Goal: Task Accomplishment & Management: Manage account settings

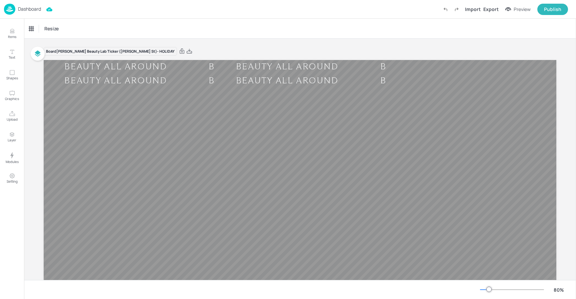
click at [25, 10] on p "Dashboard" at bounding box center [29, 9] width 23 height 5
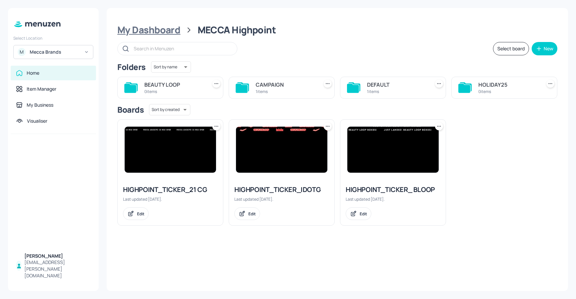
click at [154, 30] on div "My Dashboard" at bounding box center [148, 30] width 63 height 12
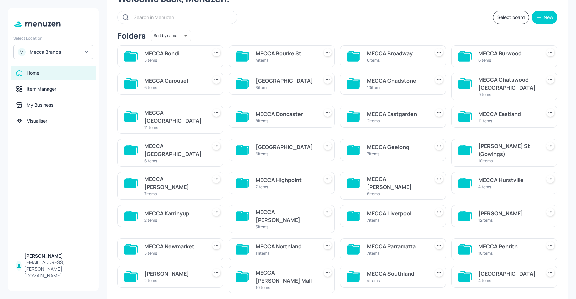
scroll to position [34, 0]
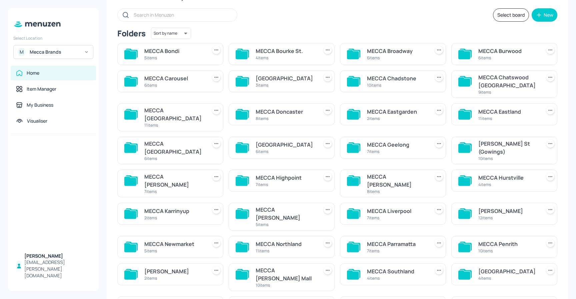
click at [188, 189] on div "7 items" at bounding box center [174, 192] width 60 height 6
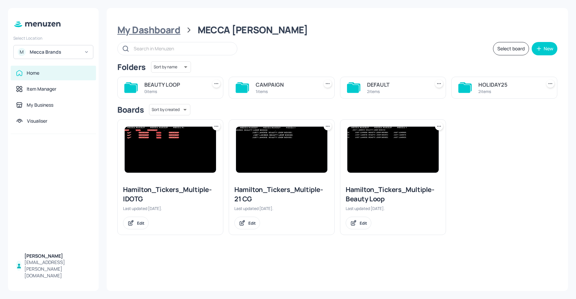
click at [166, 30] on div "My Dashboard" at bounding box center [148, 30] width 63 height 12
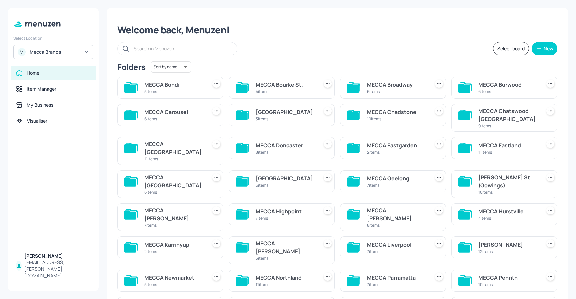
click at [268, 207] on div "MECCA Highpoint" at bounding box center [286, 211] width 60 height 8
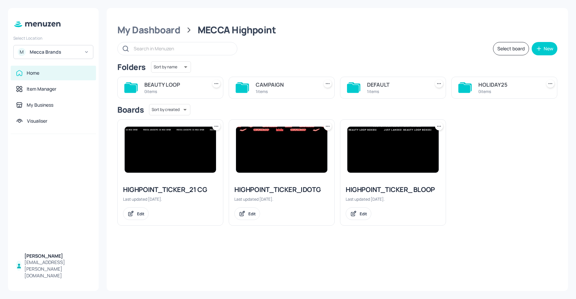
click at [441, 127] on icon at bounding box center [439, 126] width 7 height 7
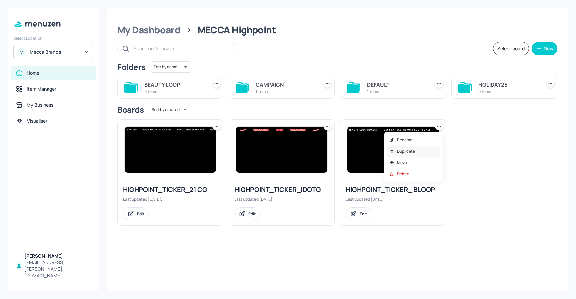
click at [412, 151] on p "Duplicate" at bounding box center [406, 151] width 18 height 6
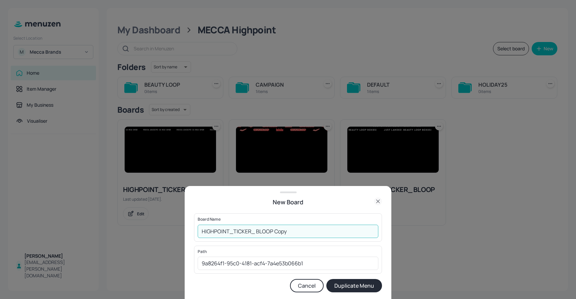
drag, startPoint x: 295, startPoint y: 231, endPoint x: 256, endPoint y: 232, distance: 39.4
click at [256, 232] on input "HIGHPOINT_TICKER_ BLOOP Copy" at bounding box center [288, 231] width 181 height 13
type input "HIGHPOINT_TICKER_ HOLIDAY"
click at [357, 283] on button "Duplicate Menu" at bounding box center [355, 285] width 56 height 13
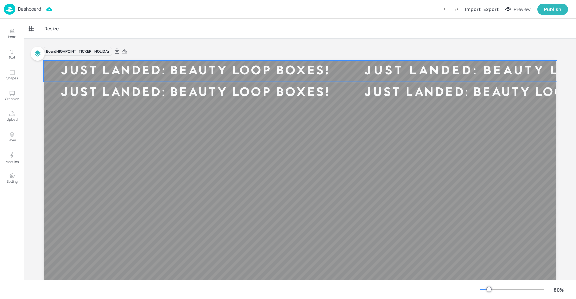
click at [193, 71] on div "JUST LANDED: BEAUTY LOOP BOXES!" at bounding box center [196, 71] width 304 height 16
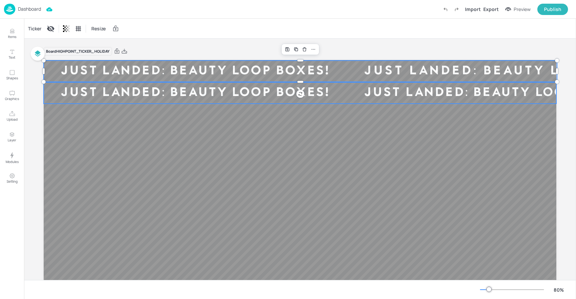
click at [178, 88] on div "JUST LANDED: BEAUTY LOOP BOXES!" at bounding box center [196, 93] width 304 height 16
click at [37, 30] on div "Ticker" at bounding box center [35, 28] width 16 height 11
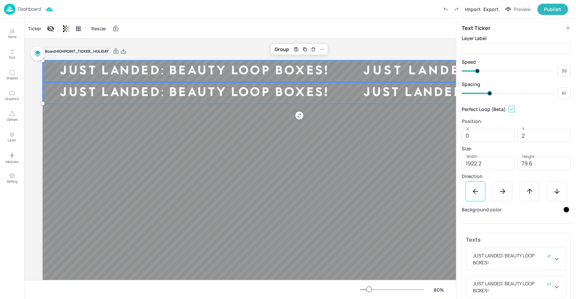
scroll to position [25, 0]
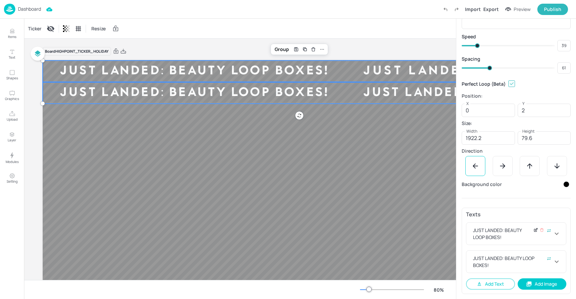
click at [535, 232] on icon at bounding box center [536, 230] width 5 height 5
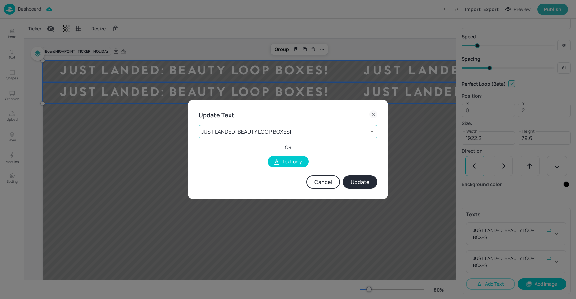
click at [310, 134] on body "Dashboard Import Export Preview Publish Items Text Shapes Graphics Upload Layer…" at bounding box center [288, 149] width 576 height 299
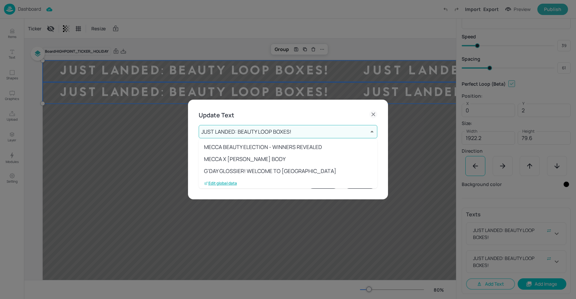
scroll to position [61, 0]
click at [221, 180] on p "Edit global data" at bounding box center [220, 180] width 33 height 5
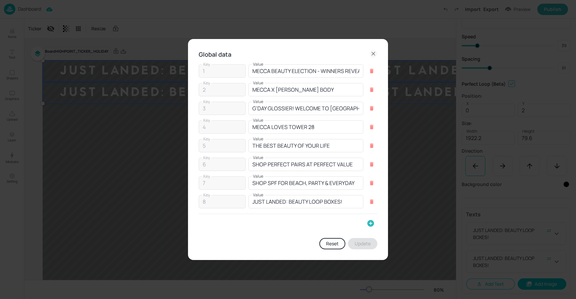
click at [368, 221] on icon "button" at bounding box center [371, 223] width 8 height 8
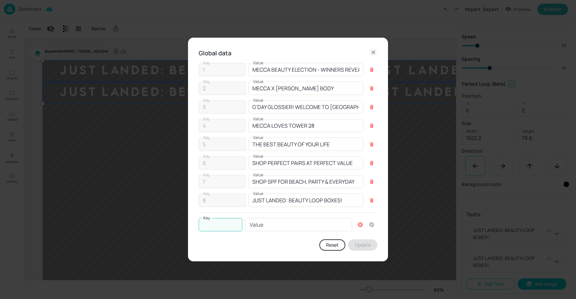
click at [235, 224] on input "Key" at bounding box center [221, 224] width 44 height 13
type input "9"
click at [258, 226] on input "Value" at bounding box center [298, 224] width 107 height 13
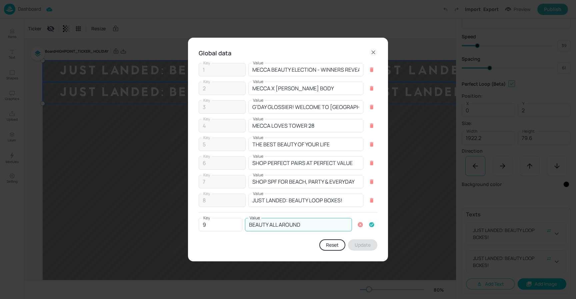
type input "BEAUTY ALL AROUND"
click at [372, 226] on icon "button" at bounding box center [372, 224] width 5 height 5
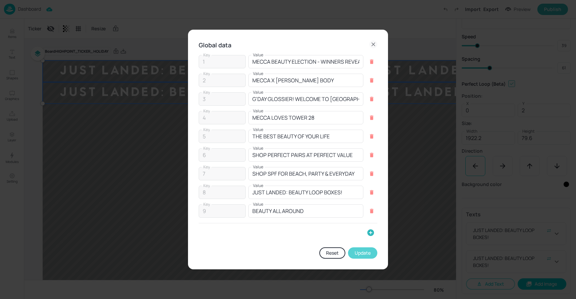
click at [362, 253] on button "Update" at bounding box center [362, 252] width 29 height 11
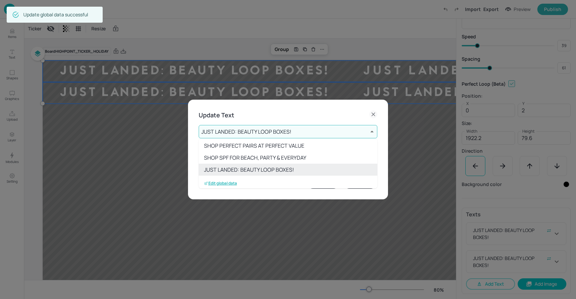
scroll to position [73, 0]
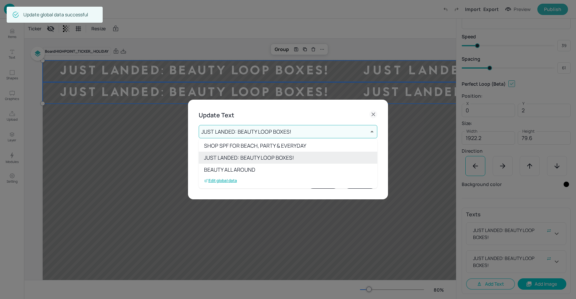
click at [243, 168] on li "BEAUTY ALL AROUND" at bounding box center [288, 170] width 179 height 12
type input "9"
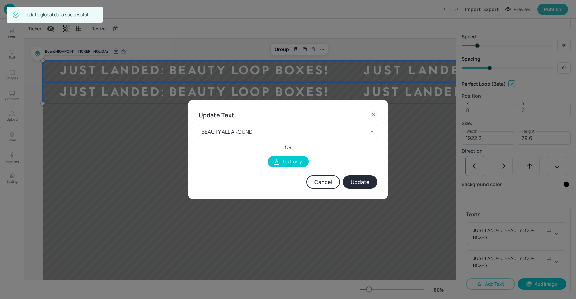
click at [361, 183] on button "Update" at bounding box center [360, 181] width 35 height 13
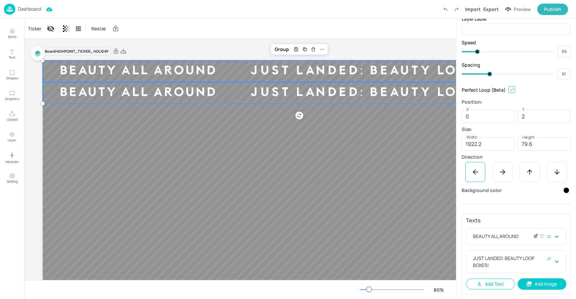
click at [534, 237] on icon at bounding box center [536, 236] width 5 height 5
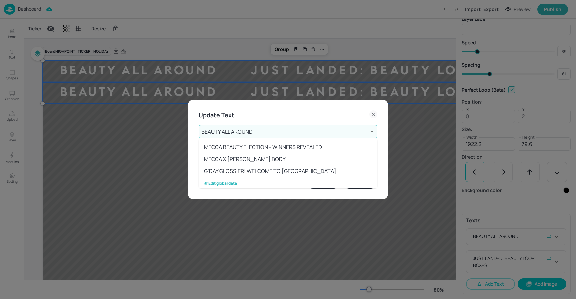
click at [302, 131] on body "Dashboard Import Export Preview Publish Items Text Shapes Graphics Upload Layer…" at bounding box center [288, 149] width 576 height 299
click at [231, 168] on li "BEAUTY ALL AROUND" at bounding box center [288, 170] width 179 height 12
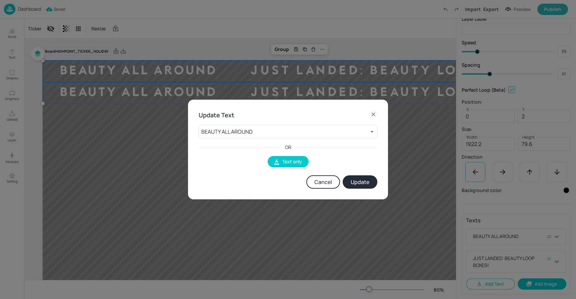
click at [352, 182] on button "Update" at bounding box center [360, 181] width 35 height 13
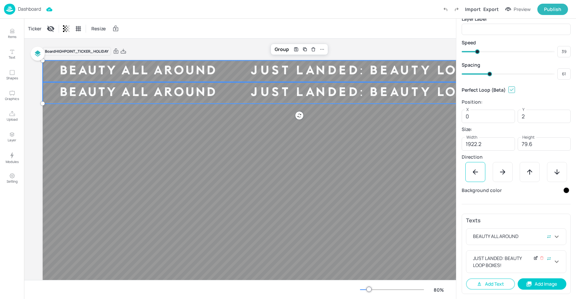
click at [535, 260] on icon at bounding box center [536, 258] width 5 height 5
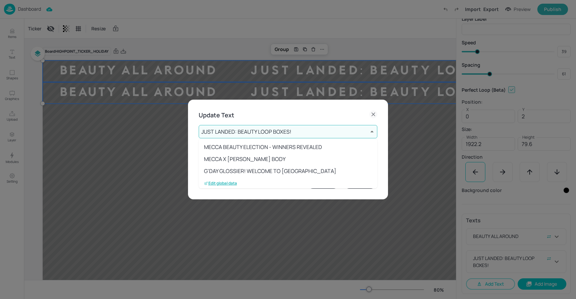
scroll to position [68, 0]
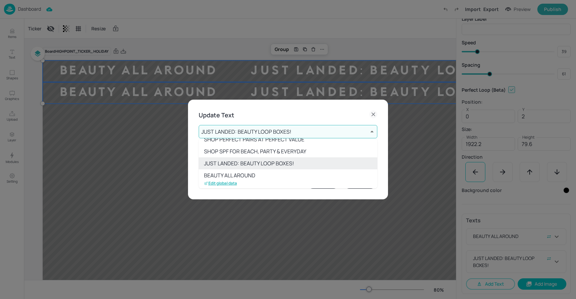
click at [305, 135] on body "Dashboard Import Export Preview Publish Items Text Shapes Graphics Upload Layer…" at bounding box center [288, 149] width 576 height 299
click at [237, 176] on li "BEAUTY ALL AROUND" at bounding box center [288, 175] width 179 height 12
type input "9"
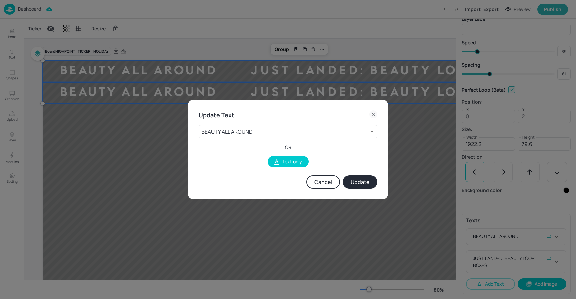
click at [359, 183] on button "Update" at bounding box center [360, 181] width 35 height 13
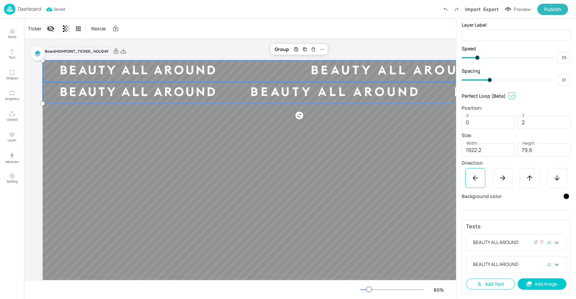
click at [556, 244] on icon at bounding box center [557, 243] width 8 height 8
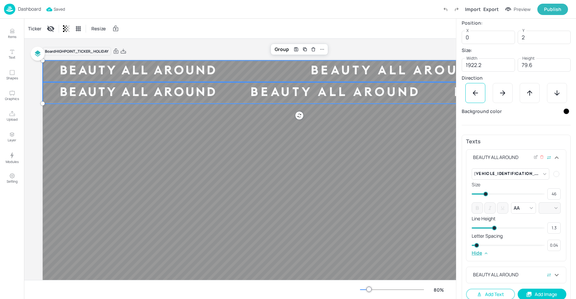
scroll to position [109, 0]
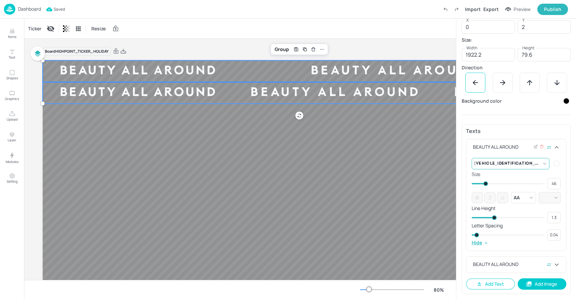
click at [519, 164] on body "Dashboard Saved Import Export Preview Publish Items Text Shapes Graphics Upload…" at bounding box center [288, 149] width 576 height 299
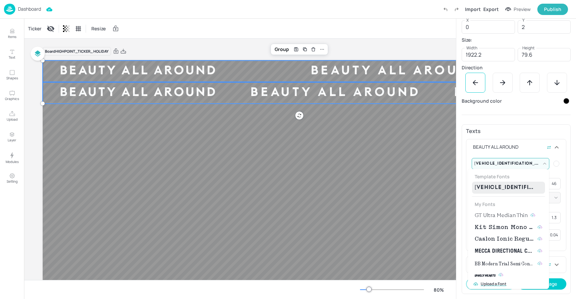
click at [504, 214] on span "GT Ultra Median Thin" at bounding box center [501, 215] width 53 height 8
type input "{"font":"GTUltraMedianThin","group":"template"}"
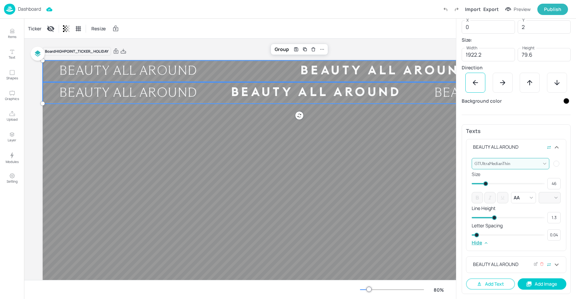
click at [506, 265] on div "BEAUTY ALL AROUND" at bounding box center [512, 265] width 81 height 8
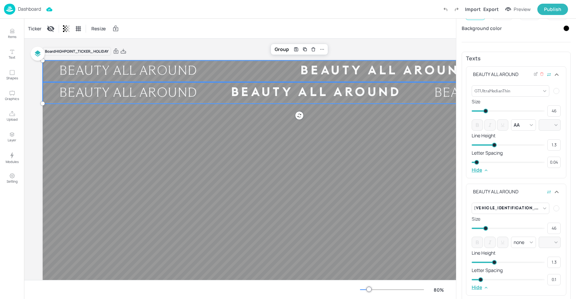
scroll to position [204, 0]
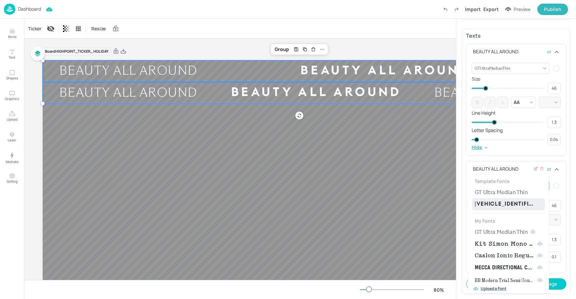
click at [500, 183] on body "Dashboard Import Export Preview Publish Items Text Shapes Graphics Upload Layer…" at bounding box center [288, 149] width 576 height 299
click at [497, 192] on span "GT Ultra Median Thin" at bounding box center [501, 192] width 53 height 8
type input "{"font":"GTUltraMedianThin","group":"template"}"
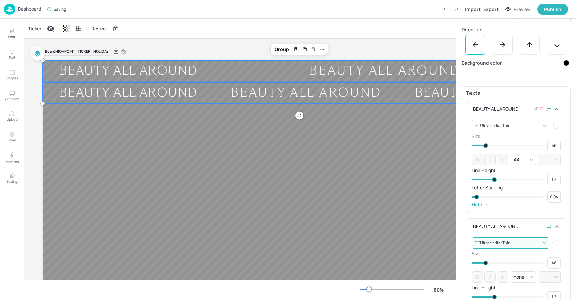
scroll to position [140, 0]
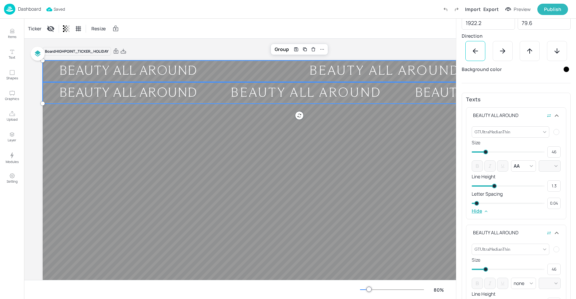
click at [403, 47] on div "Board HIGHPOINT_TICKER_ HOLIDAY" at bounding box center [299, 51] width 513 height 9
click at [388, 22] on div "Ticker Resize" at bounding box center [240, 29] width 432 height 20
click at [381, 137] on div at bounding box center [299, 204] width 513 height 289
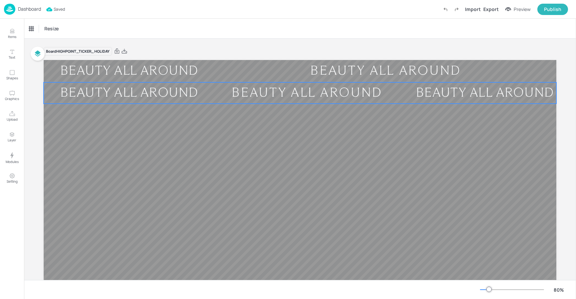
click at [32, 27] on div "Ticker" at bounding box center [35, 28] width 16 height 11
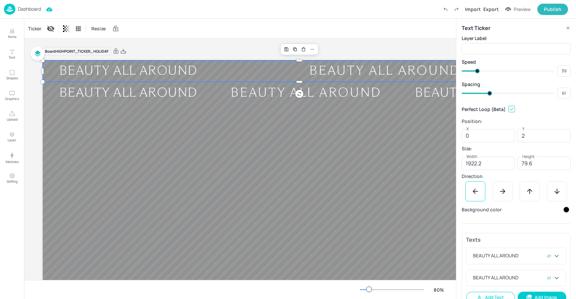
click at [203, 71] on div "BEAUTY ALL AROUND" at bounding box center [168, 71] width 250 height 16
type input "63"
type input "60"
type input "62"
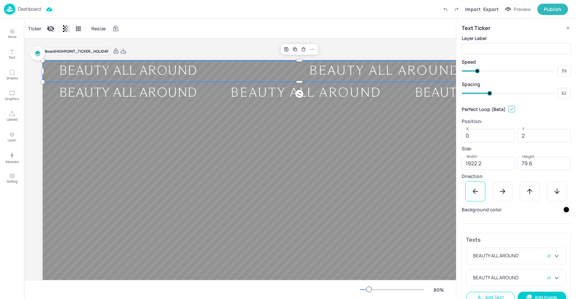
type input "59"
type input "58"
type input "47"
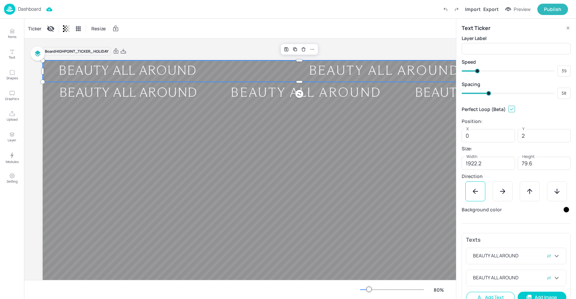
type input "54"
type input "38"
type input "47"
type input "37"
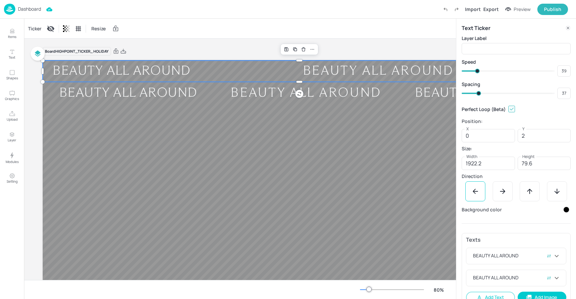
type input "33"
type input "36"
type input "30"
type input "33"
type input "29"
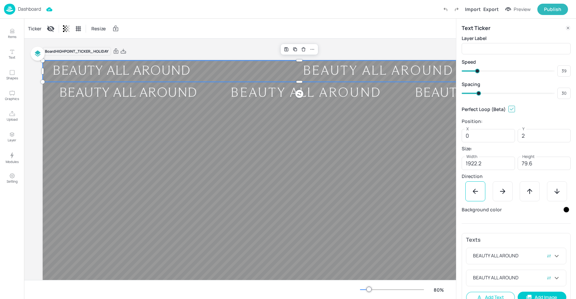
type input "29"
type input "22"
type input "28"
type input "18"
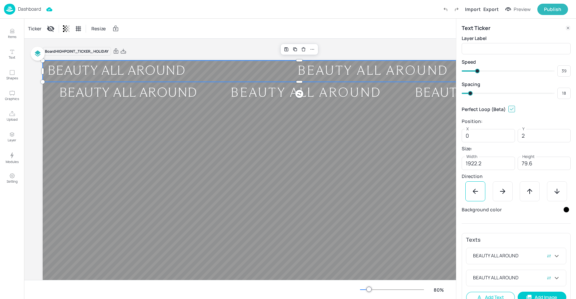
drag, startPoint x: 490, startPoint y: 95, endPoint x: 470, endPoint y: 94, distance: 20.0
click at [470, 94] on span at bounding box center [470, 93] width 5 height 5
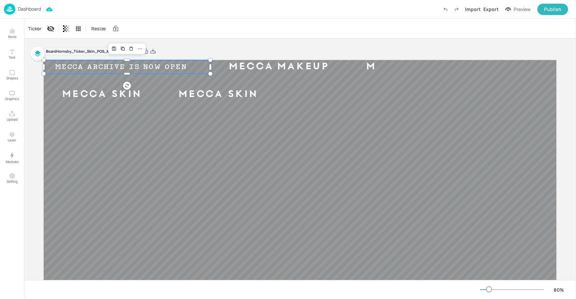
click at [124, 70] on div "MECCA ARCHIVE IS NOW OPEN" at bounding box center [121, 66] width 155 height 9
click at [245, 69] on div "MECCA MAKEUP" at bounding box center [279, 67] width 138 height 13
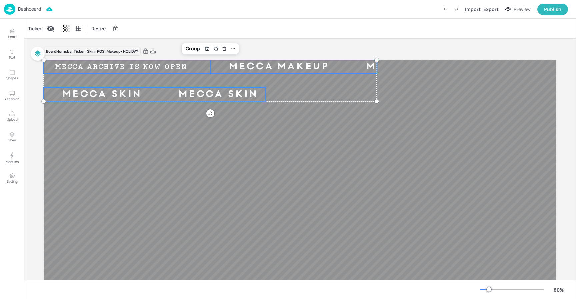
drag, startPoint x: 166, startPoint y: 91, endPoint x: 162, endPoint y: 92, distance: 3.9
click at [166, 91] on div "MECCA SKIN" at bounding box center [218, 94] width 116 height 13
click at [32, 27] on div "Ticker" at bounding box center [35, 28] width 16 height 11
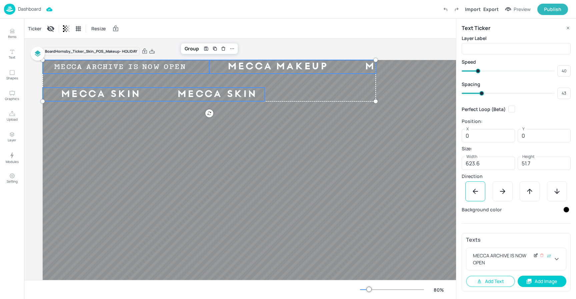
click at [535, 256] on icon at bounding box center [536, 255] width 2 height 2
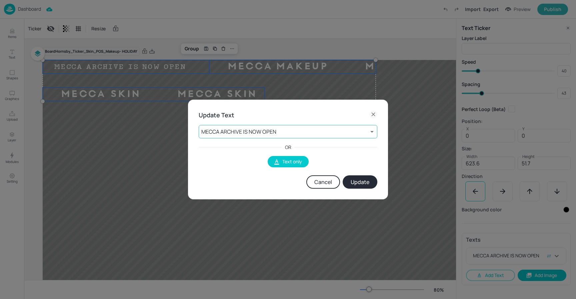
click at [265, 129] on body "Dashboard Import Export Preview Publish Items Text Shapes Graphics Upload Layer…" at bounding box center [288, 149] width 576 height 299
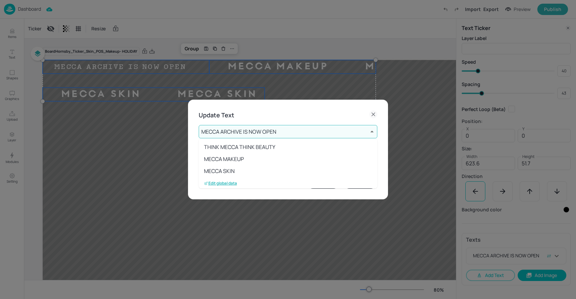
scroll to position [61, 0]
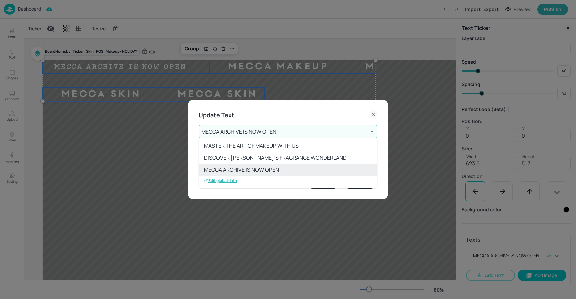
click at [226, 180] on p "Edit global data" at bounding box center [220, 180] width 33 height 5
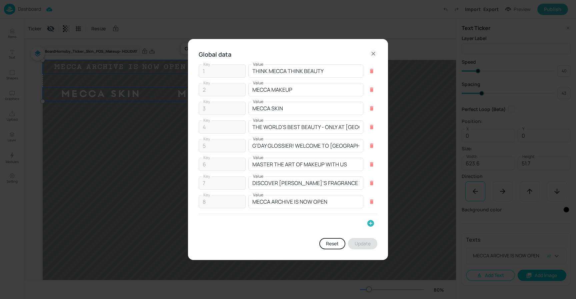
drag, startPoint x: 370, startPoint y: 225, endPoint x: 353, endPoint y: 224, distance: 17.0
click at [368, 225] on icon "button" at bounding box center [371, 223] width 8 height 8
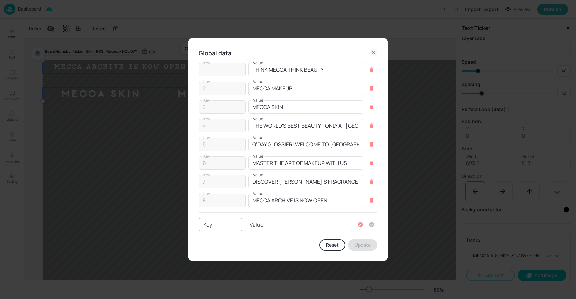
click at [211, 224] on input "Key" at bounding box center [221, 224] width 44 height 13
type input "9"
click at [261, 222] on input "Value" at bounding box center [298, 224] width 107 height 13
paste input "H"
click at [264, 227] on input "Value" at bounding box center [298, 224] width 107 height 13
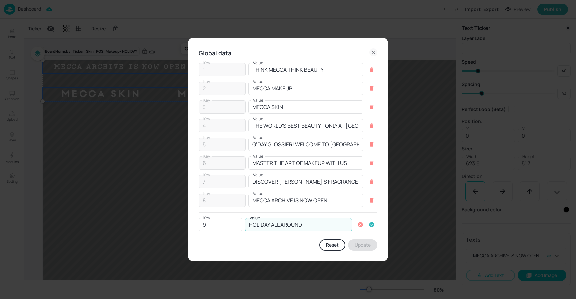
type input "HOLIDAY ALL AROUND"
click at [371, 224] on icon "button" at bounding box center [372, 224] width 5 height 5
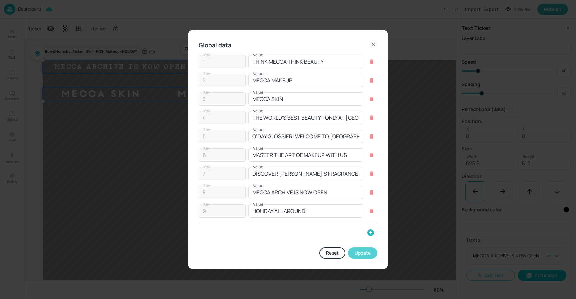
click at [363, 252] on button "Update" at bounding box center [362, 252] width 29 height 11
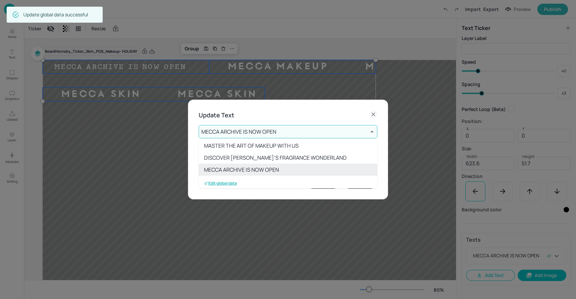
scroll to position [73, 0]
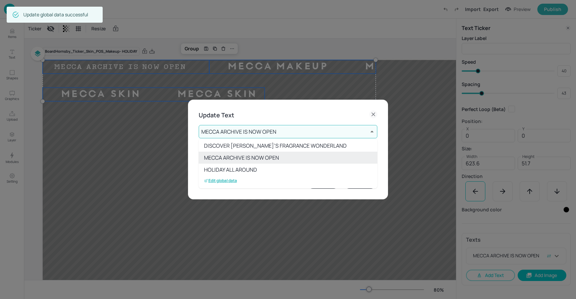
click at [246, 169] on li "HOLIDAY ALL AROUND" at bounding box center [288, 170] width 179 height 12
type input "9"
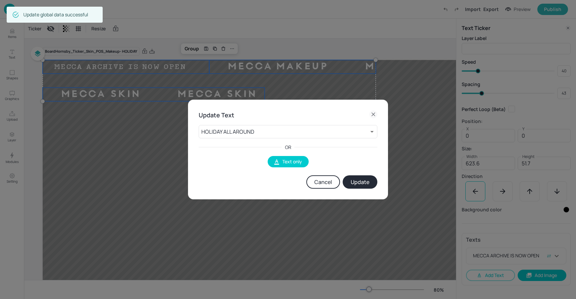
click at [365, 183] on button "Update" at bounding box center [360, 181] width 35 height 13
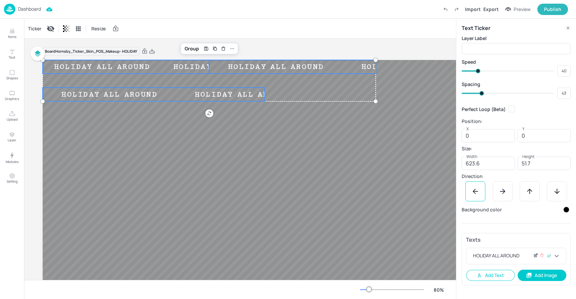
click at [536, 256] on icon at bounding box center [536, 255] width 2 height 2
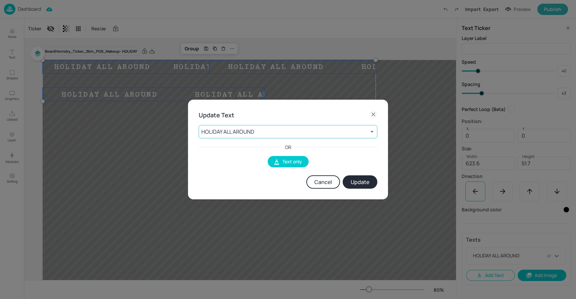
click at [299, 130] on body "Dashboard Import Export Preview Publish Items Text Shapes Graphics Upload Layer…" at bounding box center [288, 149] width 576 height 299
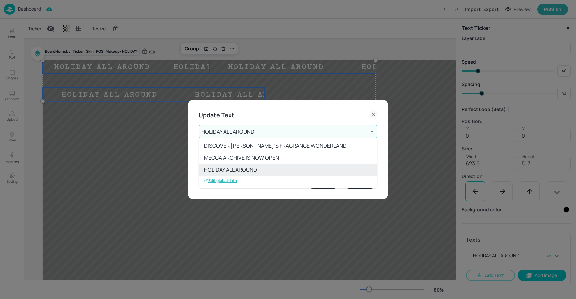
click at [228, 181] on p "Edit global data" at bounding box center [220, 180] width 33 height 5
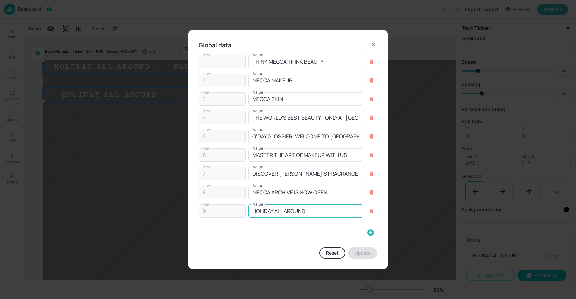
click at [263, 212] on input "HOLIDAY ALL AROUND" at bounding box center [305, 210] width 115 height 13
type input "BEAUTY ALL AROUND"
click at [364, 250] on button "Update" at bounding box center [362, 252] width 29 height 11
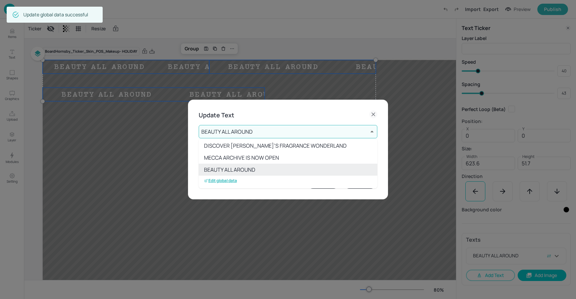
click at [241, 169] on li "BEAUTY ALL AROUND" at bounding box center [288, 170] width 179 height 12
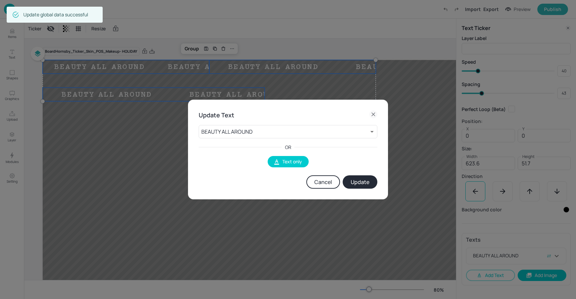
click at [360, 185] on button "Update" at bounding box center [360, 181] width 35 height 13
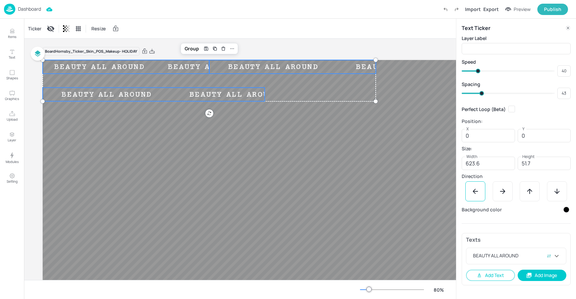
click at [30, 8] on p "Dashboard" at bounding box center [29, 9] width 23 height 5
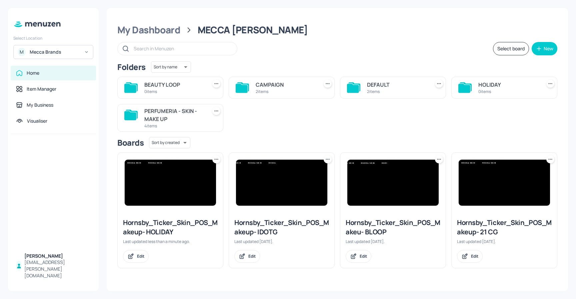
click at [174, 179] on img at bounding box center [170, 183] width 91 height 46
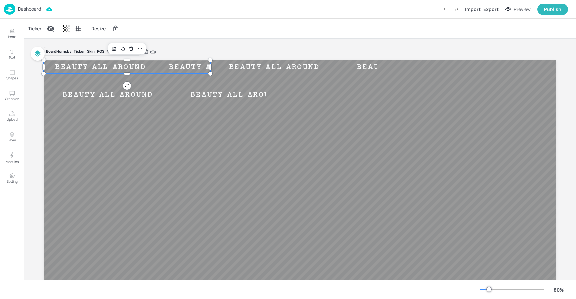
click at [157, 66] on div "BEAUTY ALL AROUND" at bounding box center [214, 66] width 114 height 9
click at [235, 66] on div "BEAUTY ALL AROUND" at bounding box center [274, 66] width 128 height 9
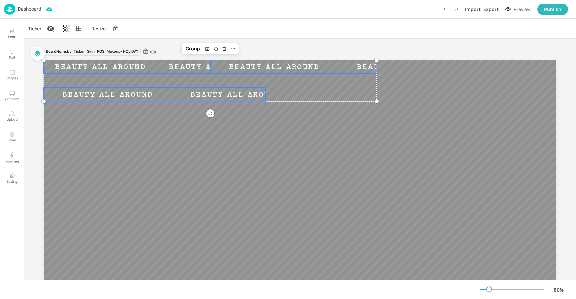
click at [173, 93] on div "BEAUTY ALL AROUND" at bounding box center [236, 94] width 128 height 9
click at [35, 26] on div "Ticker" at bounding box center [35, 28] width 16 height 11
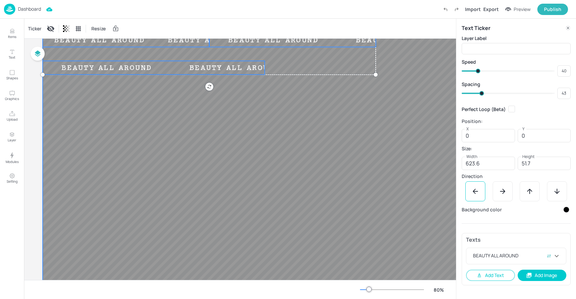
scroll to position [42, 0]
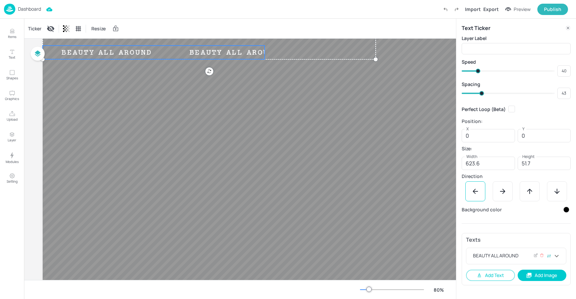
click at [515, 256] on div "BEAUTY ALL AROUND" at bounding box center [512, 256] width 81 height 8
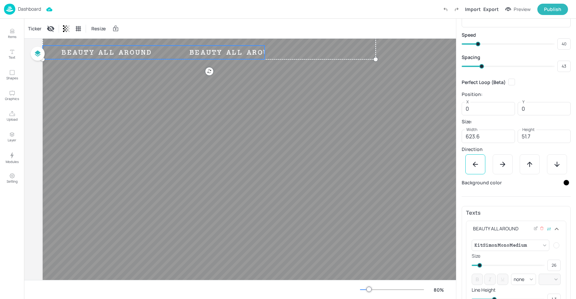
scroll to position [35, 0]
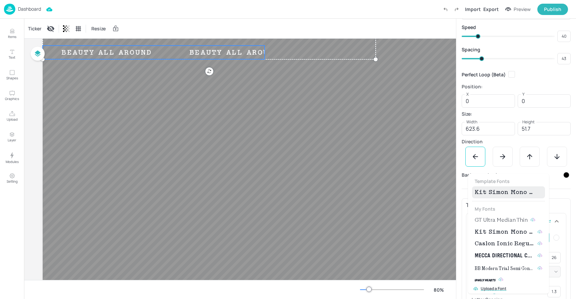
click at [520, 236] on body "Dashboard Import Export Preview Publish Items Text Shapes Graphics Upload Layer…" at bounding box center [288, 149] width 576 height 299
click at [487, 217] on span "GT Ultra Median Thin" at bounding box center [501, 220] width 53 height 8
type input "{"font":"GTUltraMedianThin","group":"template"}"
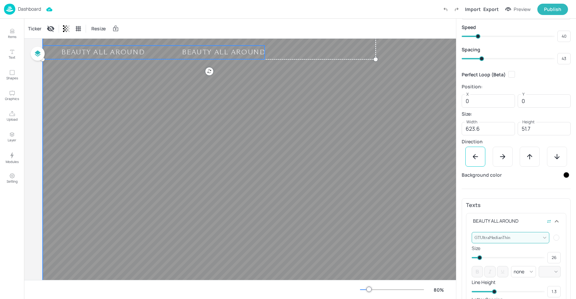
scroll to position [0, 0]
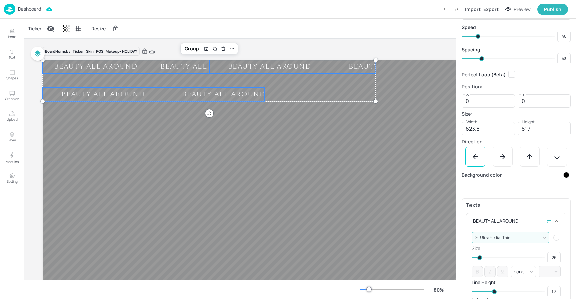
click at [12, 6] on img at bounding box center [9, 9] width 11 height 11
click at [10, 8] on img at bounding box center [9, 9] width 11 height 11
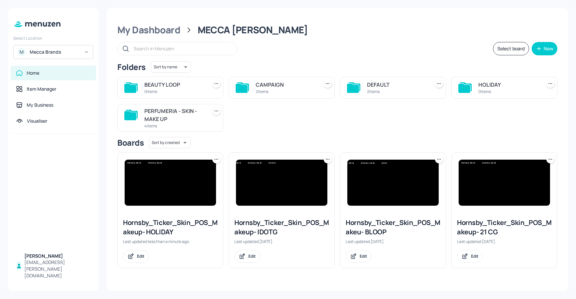
click at [216, 159] on icon at bounding box center [216, 159] width 7 height 7
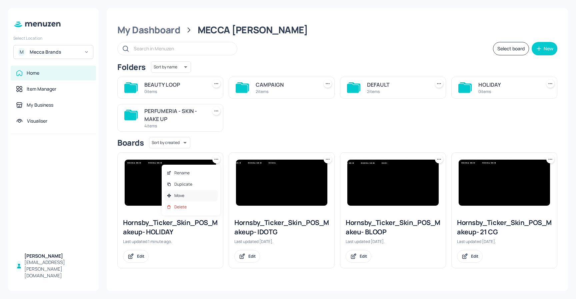
click at [191, 193] on div "Move" at bounding box center [190, 195] width 53 height 11
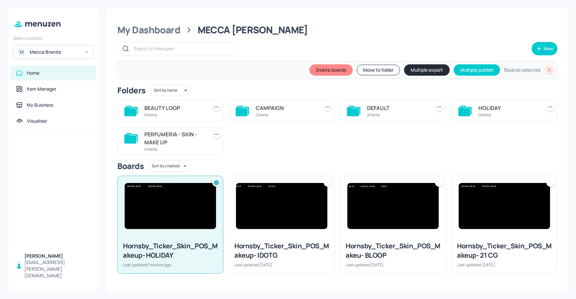
click at [376, 72] on button "Move to folder" at bounding box center [378, 70] width 43 height 11
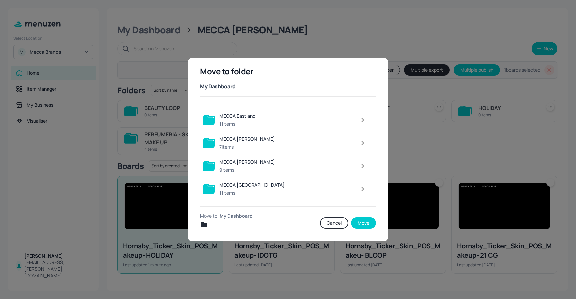
scroll to position [502, 0]
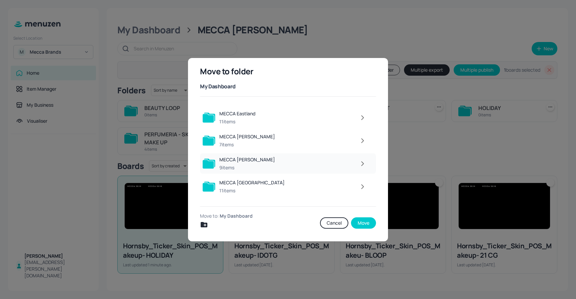
click at [362, 163] on icon "button" at bounding box center [363, 164] width 8 height 8
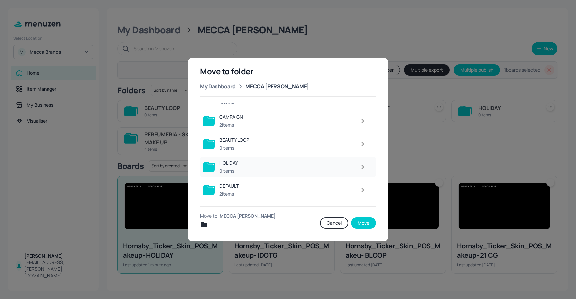
click at [337, 166] on div at bounding box center [306, 166] width 128 height 13
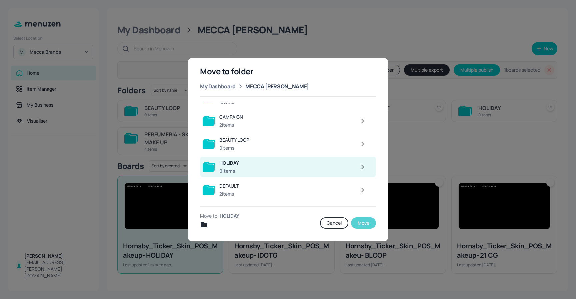
click at [364, 222] on button "Move" at bounding box center [363, 222] width 25 height 11
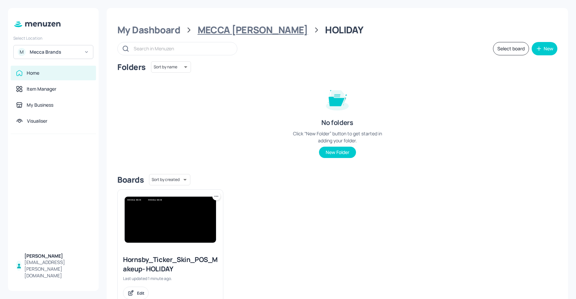
click at [245, 32] on div "MECCA [PERSON_NAME]" at bounding box center [253, 30] width 110 height 12
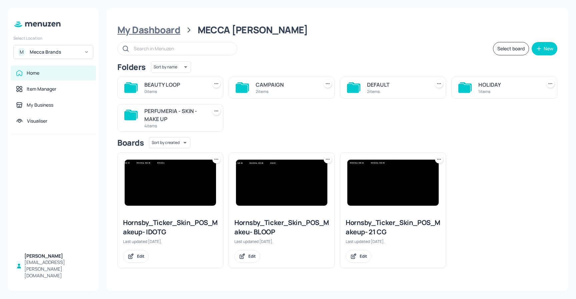
click at [166, 30] on div "My Dashboard" at bounding box center [148, 30] width 63 height 12
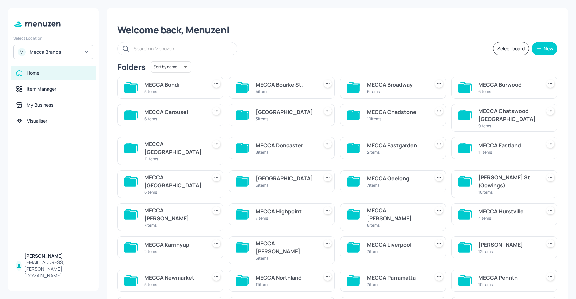
click at [295, 207] on div "MECCA Highpoint" at bounding box center [286, 211] width 60 height 8
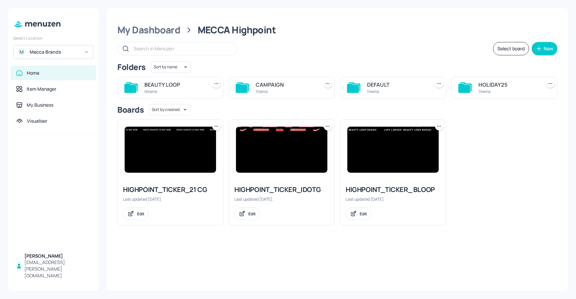
click at [519, 90] on div "1 items" at bounding box center [509, 92] width 60 height 6
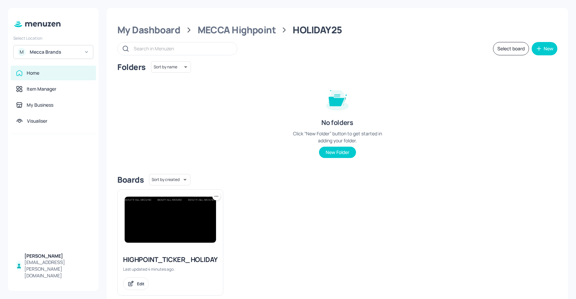
click at [175, 231] on img at bounding box center [170, 220] width 91 height 46
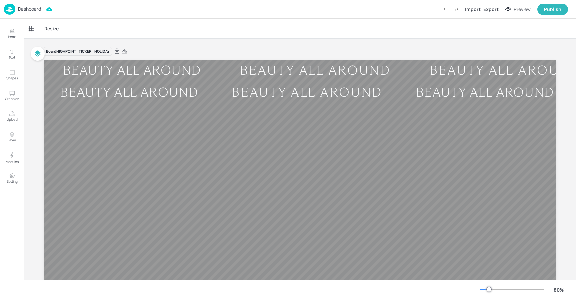
click at [21, 9] on p "Dashboard" at bounding box center [29, 9] width 23 height 5
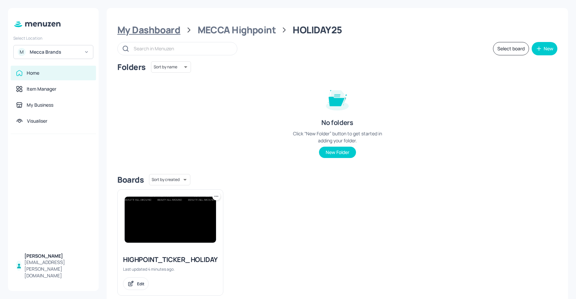
click at [151, 30] on div "My Dashboard" at bounding box center [148, 30] width 63 height 12
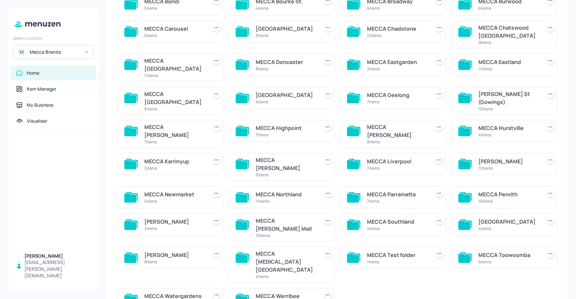
scroll to position [82, 0]
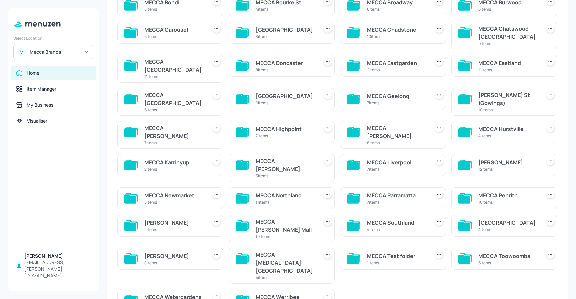
click at [522, 125] on div "MECCA Hurstville" at bounding box center [509, 129] width 60 height 8
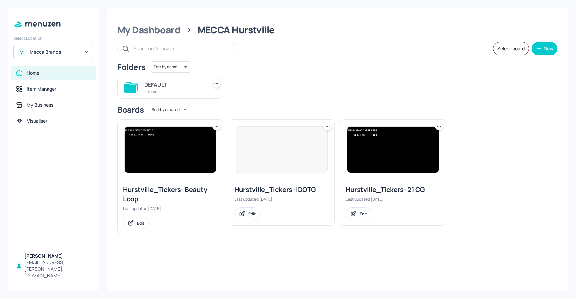
scroll to position [0, 0]
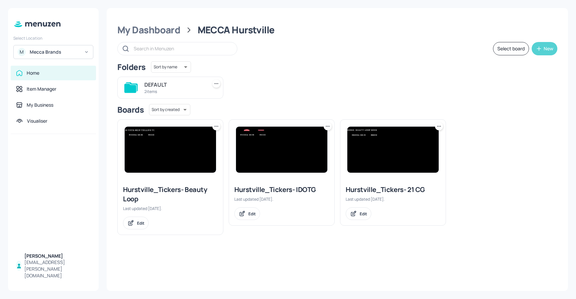
click at [543, 49] on button "New" at bounding box center [545, 48] width 26 height 13
click at [531, 66] on div "Add new folder" at bounding box center [524, 65] width 67 height 15
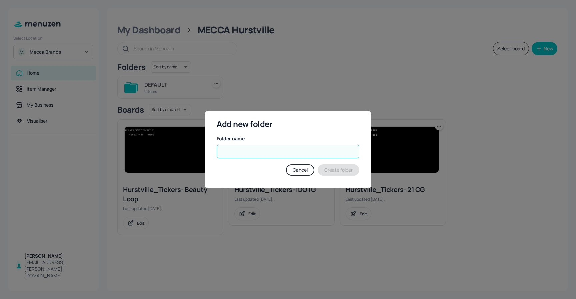
click at [240, 153] on input "text" at bounding box center [288, 151] width 143 height 13
type input "HOLIDAY"
click at [351, 171] on button "Create folder" at bounding box center [339, 169] width 42 height 11
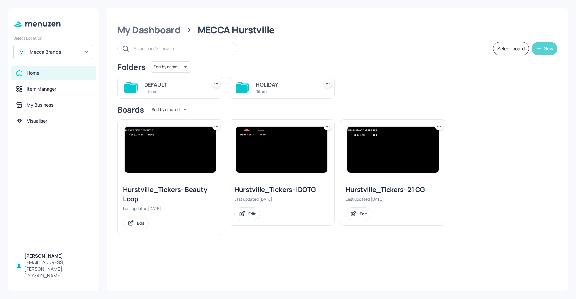
click at [546, 48] on div "New" at bounding box center [549, 48] width 10 height 5
click at [522, 64] on div "Add new folder" at bounding box center [524, 65] width 67 height 15
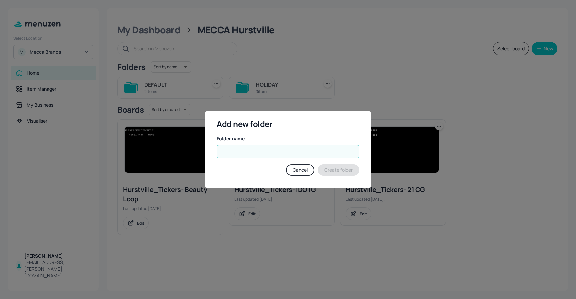
click at [280, 156] on input "text" at bounding box center [288, 151] width 143 height 13
type input "CAMPAIGN"
click at [334, 172] on button "Create folder" at bounding box center [339, 169] width 42 height 11
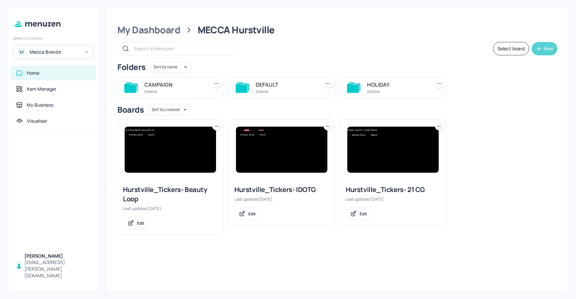
click at [550, 51] on div "New" at bounding box center [549, 48] width 10 height 5
click at [524, 67] on div "Add new folder" at bounding box center [524, 65] width 67 height 15
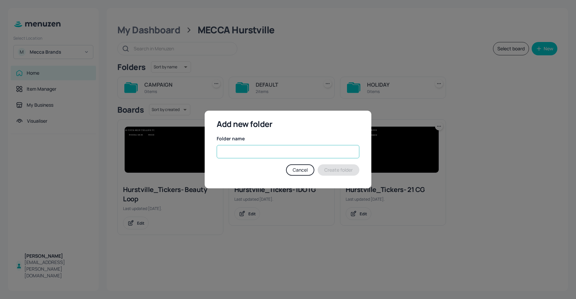
click at [236, 152] on input "text" at bounding box center [288, 151] width 143 height 13
type input "BEAUTY LOOP"
click at [350, 168] on button "Create folder" at bounding box center [339, 169] width 42 height 11
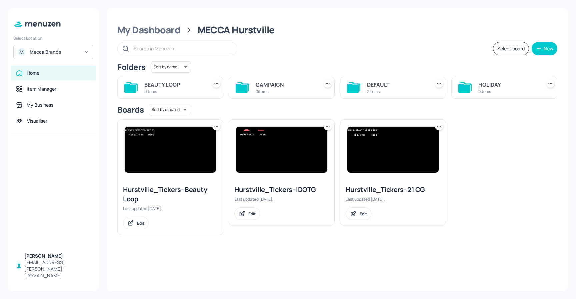
click at [437, 127] on icon at bounding box center [439, 126] width 7 height 7
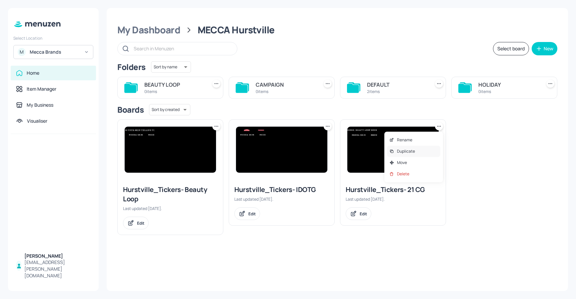
click at [412, 151] on p "Duplicate" at bounding box center [406, 151] width 18 height 6
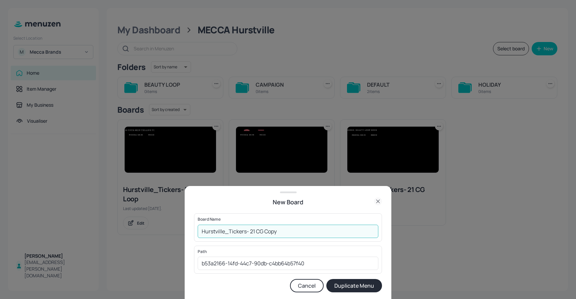
drag, startPoint x: 266, startPoint y: 231, endPoint x: 250, endPoint y: 231, distance: 16.3
click at [250, 231] on input "Hurstville_Tickers- 21 CG Copy" at bounding box center [288, 231] width 181 height 13
type input "Hurstville_Tickers- HOLIDAY"
click at [356, 287] on button "Duplicate Menu" at bounding box center [355, 285] width 56 height 13
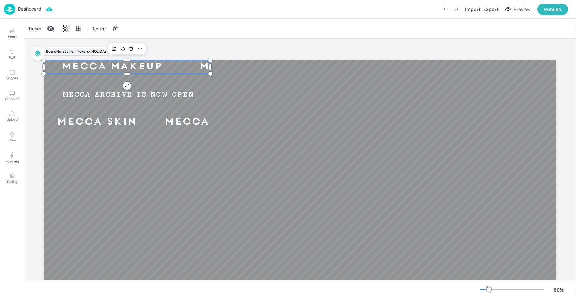
click at [143, 70] on div "Mecca Makeup" at bounding box center [113, 67] width 138 height 13
click at [115, 98] on div "MECCA ARCHIVE IS NOW OPEN" at bounding box center [128, 94] width 169 height 9
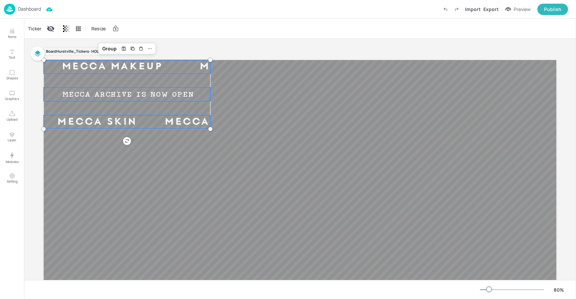
click at [92, 119] on div "Mecca Skin" at bounding box center [97, 122] width 107 height 13
click at [34, 32] on div "Ticker" at bounding box center [35, 28] width 16 height 11
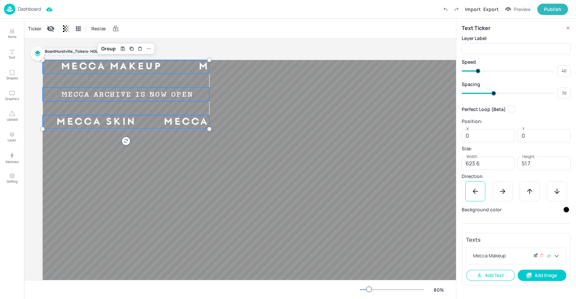
click at [537, 254] on icon at bounding box center [536, 255] width 2 height 2
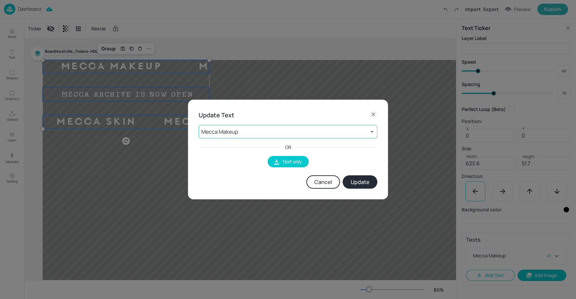
click at [263, 133] on body "Dashboard Import Export Preview Publish Items Text Shapes Graphics Upload Layer…" at bounding box center [288, 149] width 576 height 299
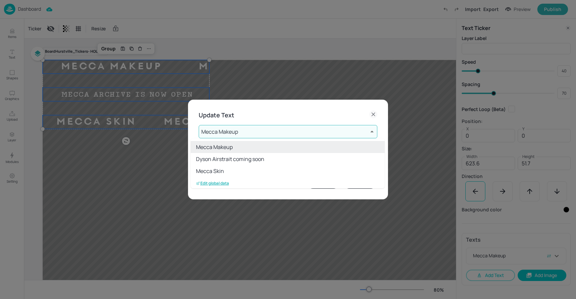
click at [220, 183] on p "Edit global data" at bounding box center [212, 183] width 33 height 5
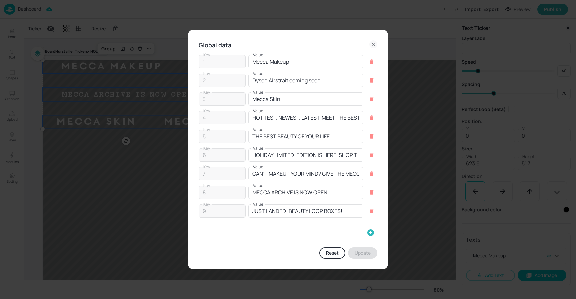
click at [370, 230] on icon "button" at bounding box center [371, 232] width 7 height 7
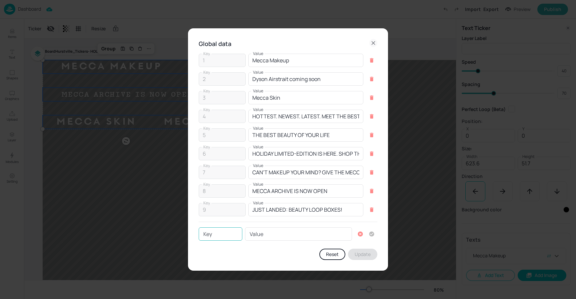
click at [217, 231] on input "Key" at bounding box center [221, 233] width 44 height 13
type input "10"
click at [274, 233] on input "Value" at bounding box center [298, 233] width 107 height 13
type input "BEAUTY ALL AROUND"
click at [370, 233] on icon "button" at bounding box center [372, 234] width 5 height 5
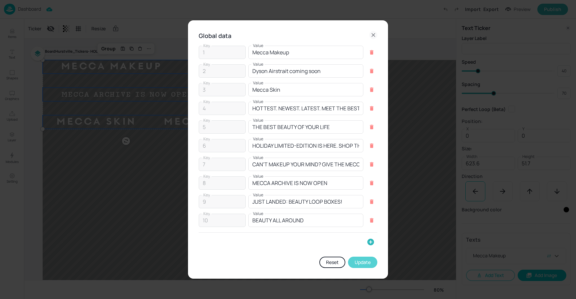
click at [360, 263] on button "Update" at bounding box center [362, 262] width 29 height 11
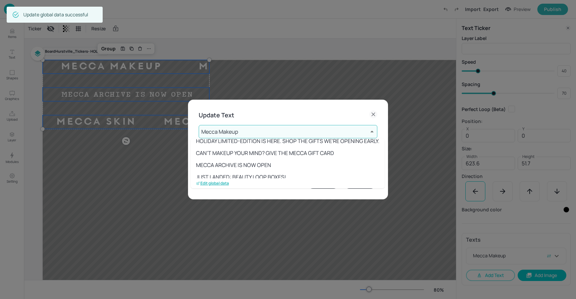
scroll to position [85, 0]
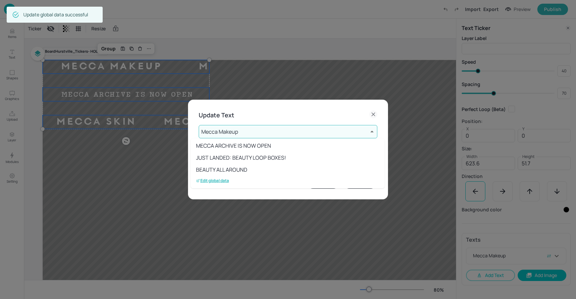
click at [240, 169] on li "BEAUTY ALL AROUND" at bounding box center [288, 170] width 194 height 12
type input "10"
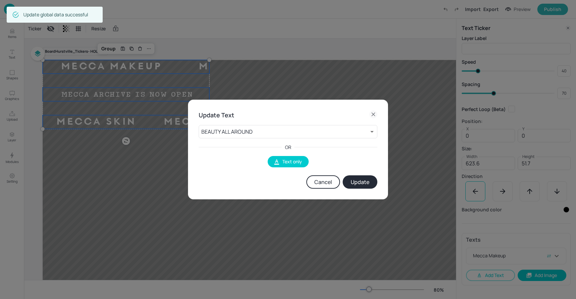
click at [372, 183] on button "Update" at bounding box center [360, 181] width 35 height 13
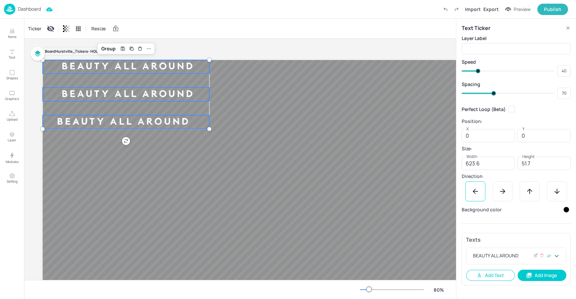
click at [527, 257] on div "BEAUTY ALL AROUND" at bounding box center [512, 256] width 81 height 8
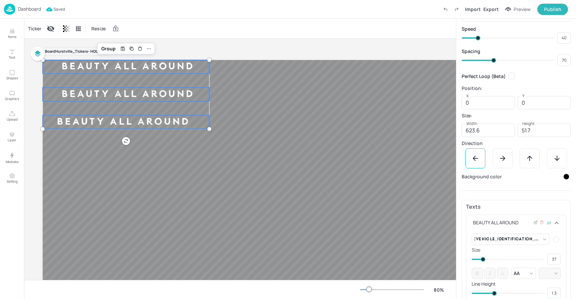
scroll to position [36, 0]
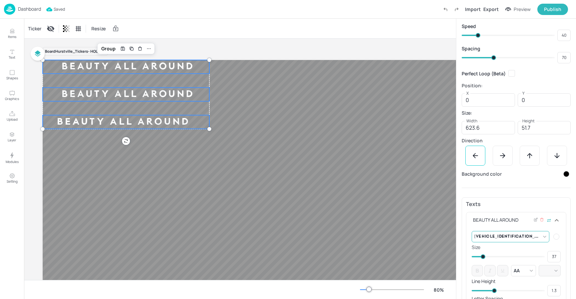
click at [526, 238] on body "Dashboard Saved Import Export Preview Publish Items Text Shapes Graphics Upload…" at bounding box center [288, 149] width 576 height 299
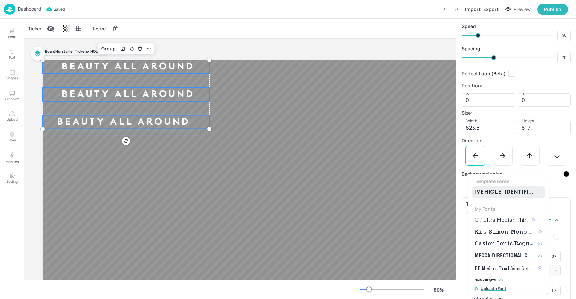
click at [491, 219] on span "GT Ultra Median Thin" at bounding box center [501, 220] width 53 height 8
type input "{"font":"GTUltraMedianThin","group":"template"}"
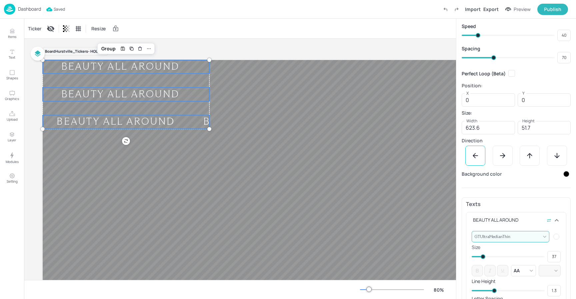
click at [306, 36] on div "Ticker Resize" at bounding box center [240, 29] width 432 height 20
click at [259, 108] on div at bounding box center [299, 204] width 513 height 289
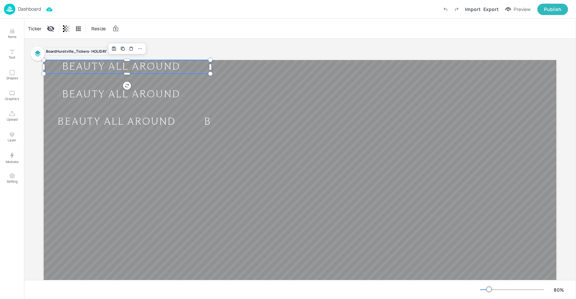
click at [178, 72] on div "BEAUTY ALL AROUND BEAUTY ALL AROUND BEAUTY ALL AROUND BEAUTY ALL AROUND BEAUTY …" at bounding box center [300, 204] width 513 height 289
click at [25, 10] on p "Dashboard" at bounding box center [29, 9] width 23 height 5
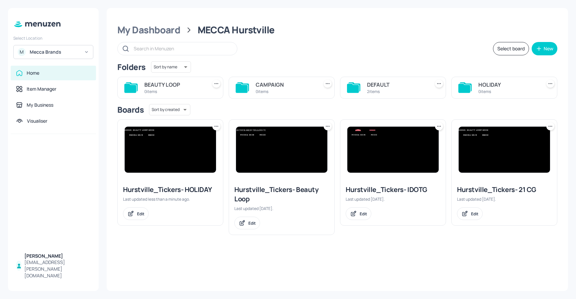
click at [214, 126] on icon at bounding box center [216, 126] width 7 height 7
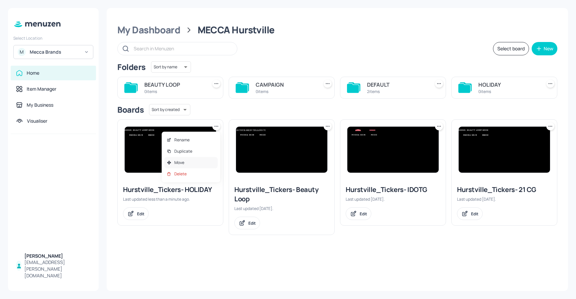
click at [186, 159] on div "Move" at bounding box center [190, 162] width 53 height 11
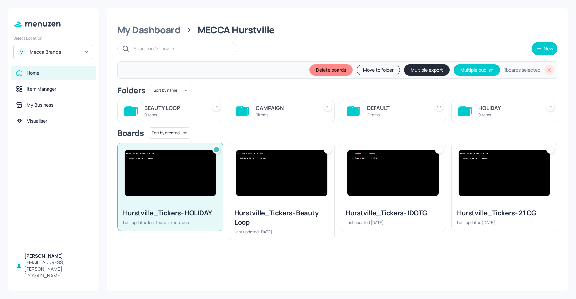
click at [371, 72] on button "Move to folder" at bounding box center [378, 70] width 43 height 11
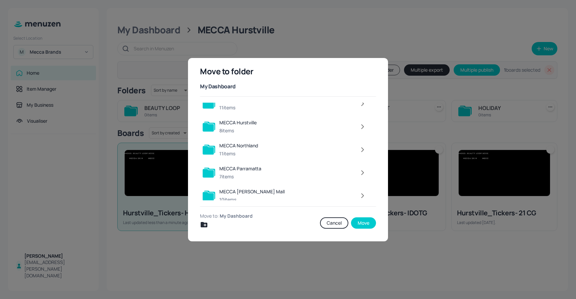
scroll to position [586, 0]
click at [362, 124] on icon "button" at bounding box center [363, 126] width 2 height 4
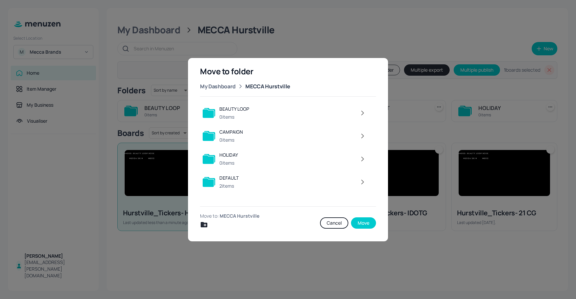
scroll to position [0, 0]
click at [246, 154] on div at bounding box center [306, 158] width 128 height 13
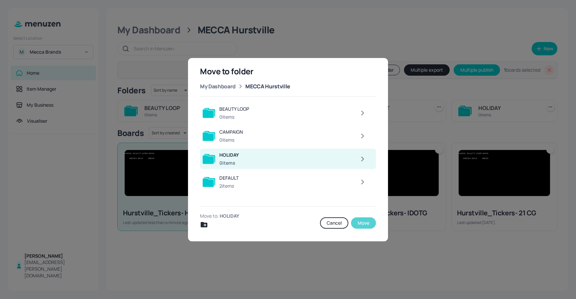
click at [365, 222] on button "Move" at bounding box center [363, 222] width 25 height 11
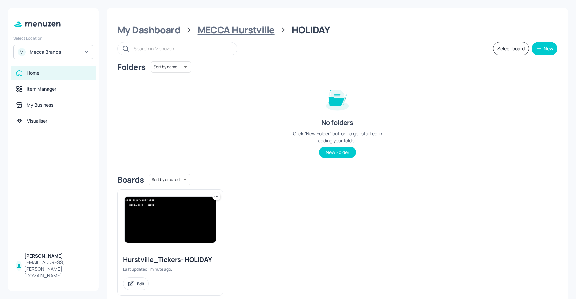
click at [252, 30] on div "MECCA Hurstville" at bounding box center [236, 30] width 77 height 12
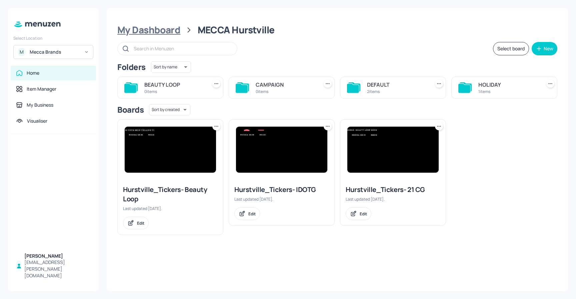
click at [168, 31] on div "My Dashboard" at bounding box center [148, 30] width 63 height 12
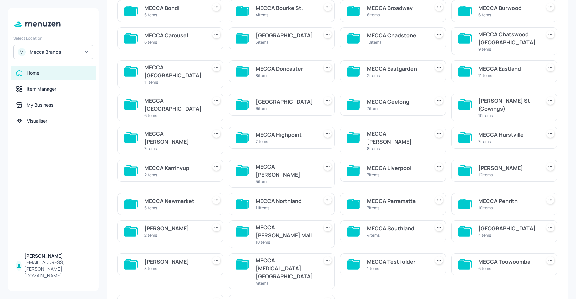
scroll to position [80, 0]
